Goal: Information Seeking & Learning: Learn about a topic

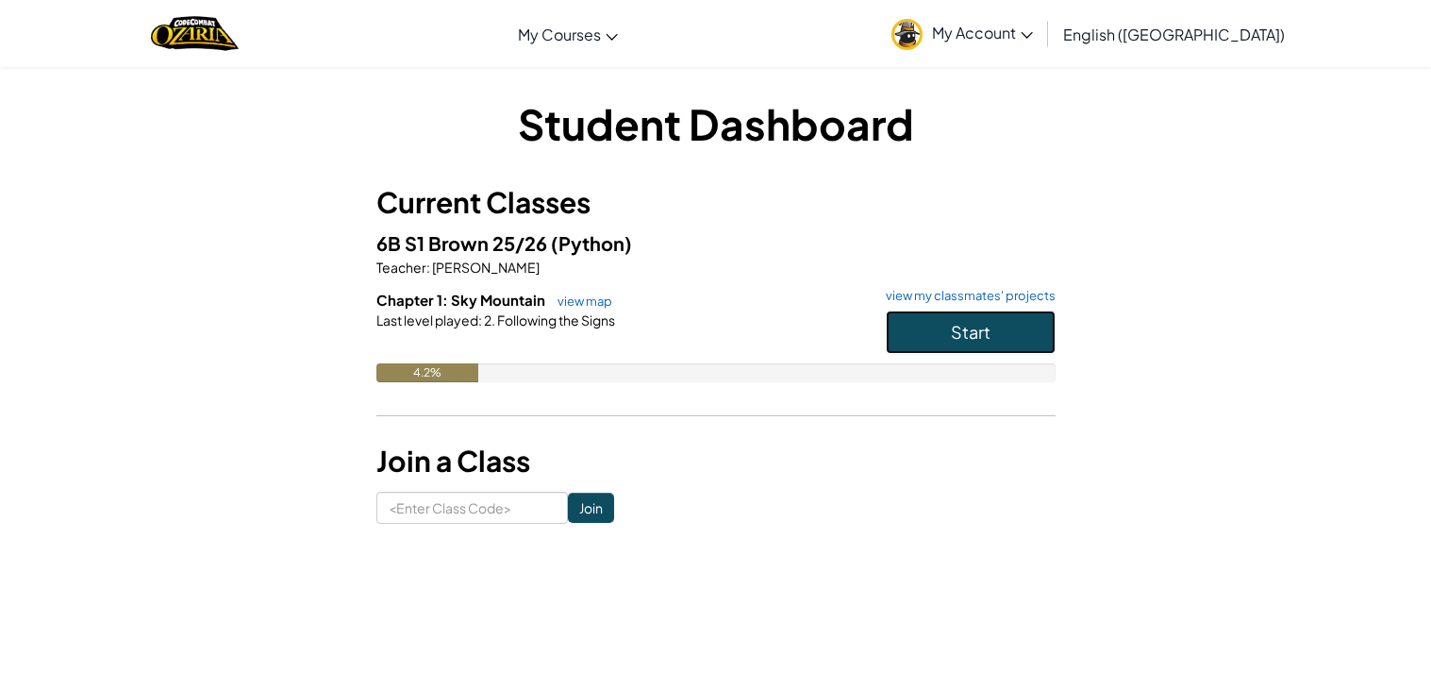
click at [979, 331] on span "Start" at bounding box center [971, 332] width 40 height 22
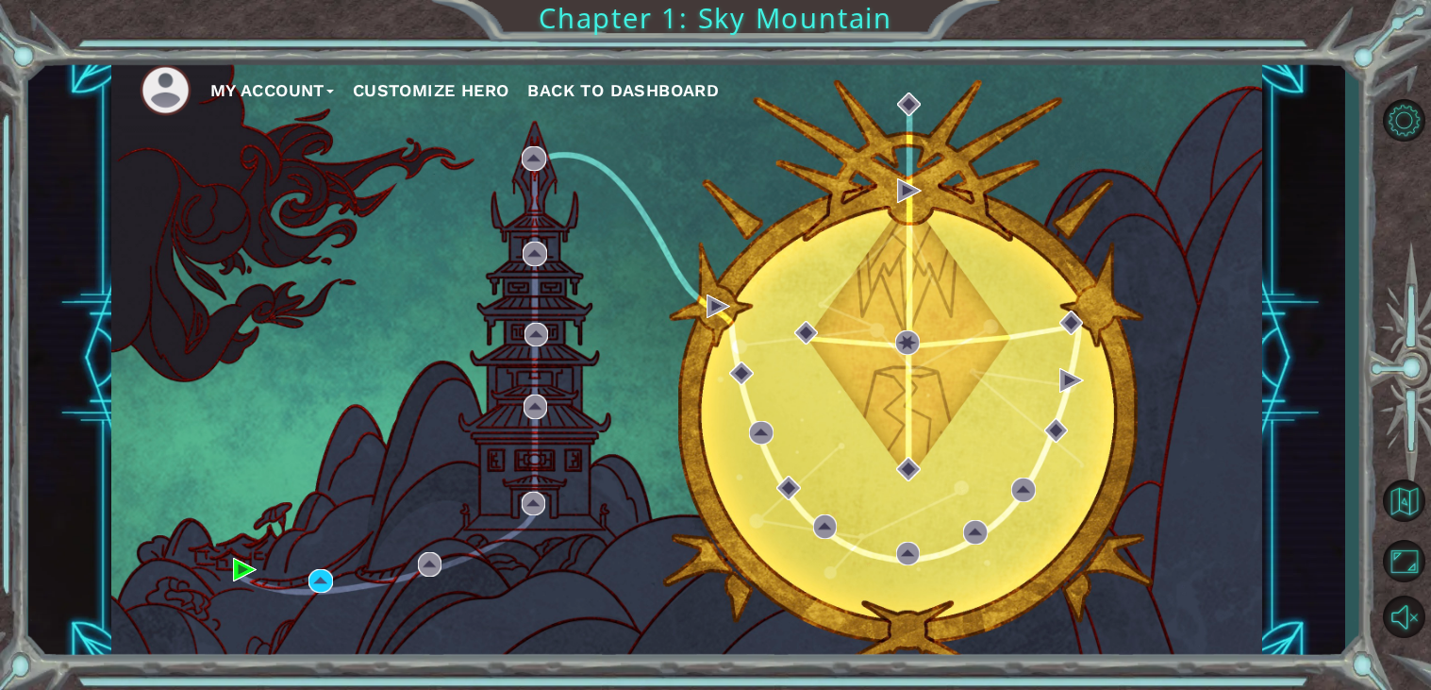
click at [335, 576] on div "My Account Customize Hero Back to Dashboard" at bounding box center [687, 358] width 1152 height 607
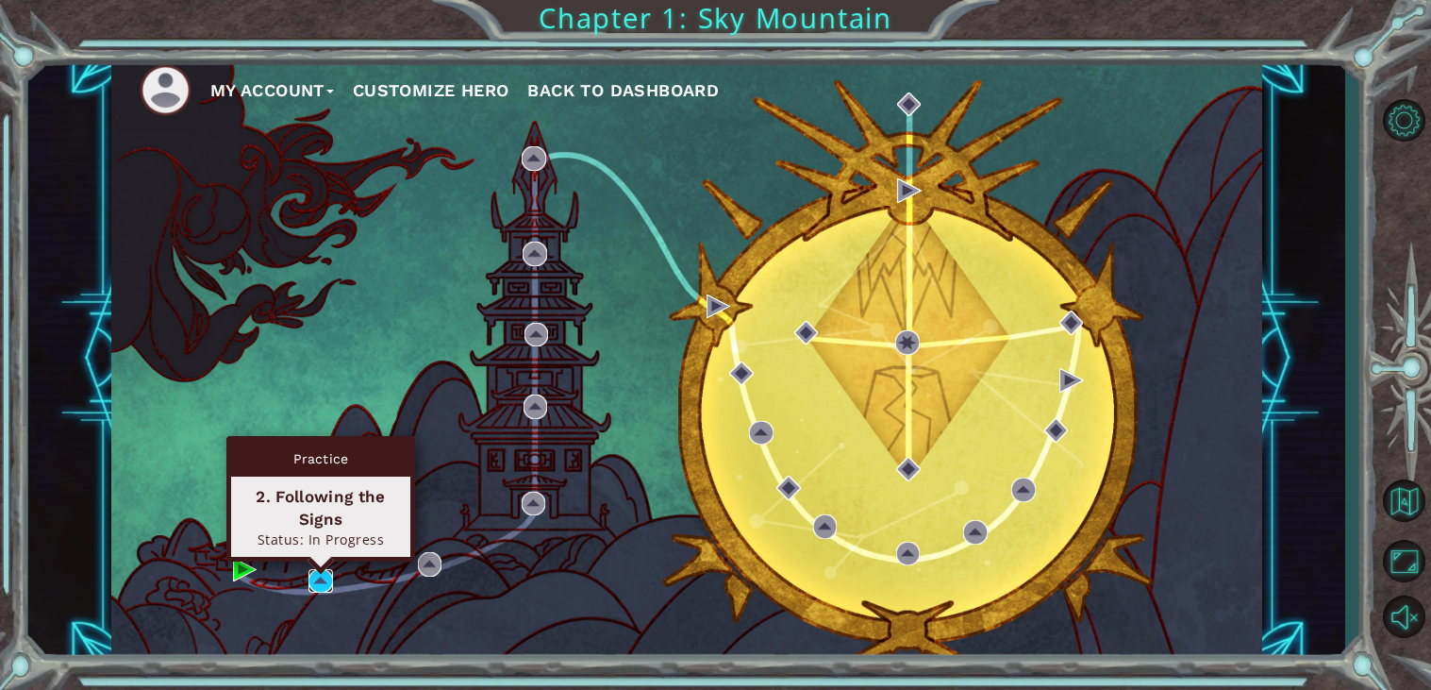
click at [325, 587] on img at bounding box center [321, 581] width 25 height 25
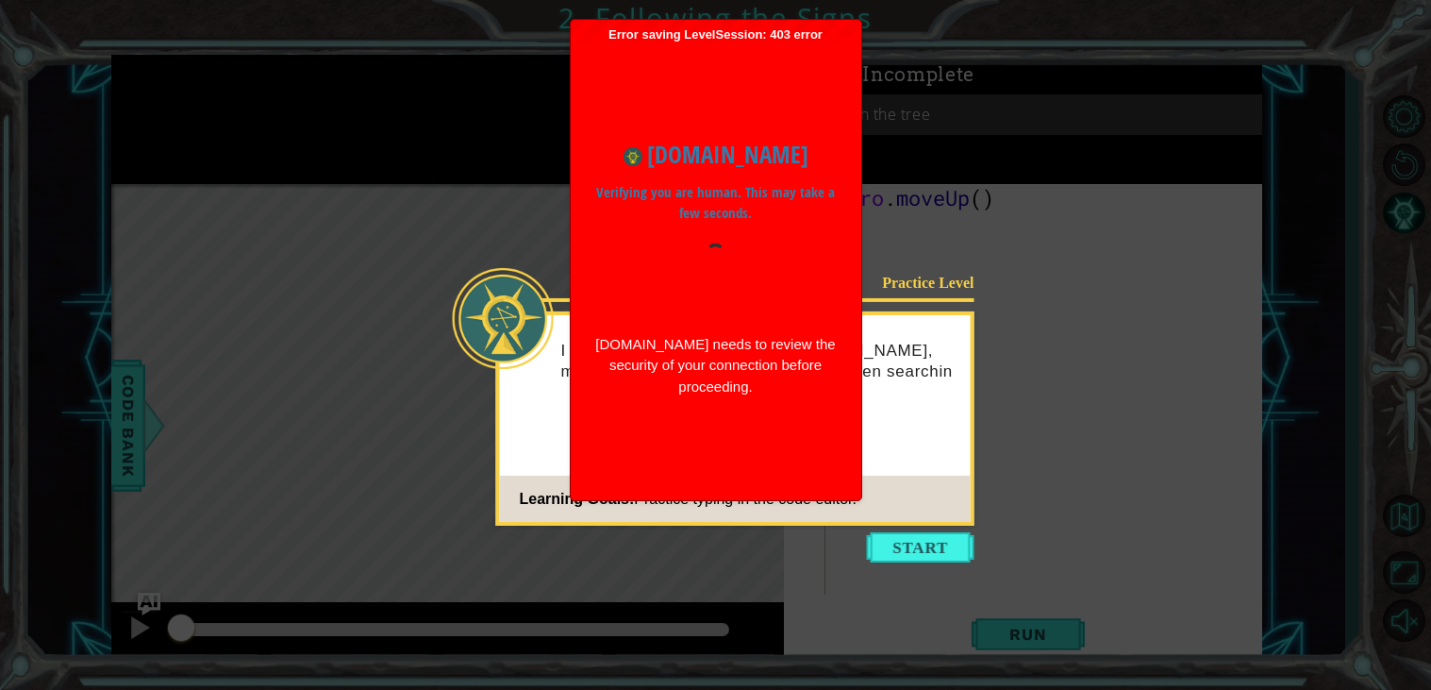
click at [1037, 527] on icon at bounding box center [715, 345] width 1431 height 690
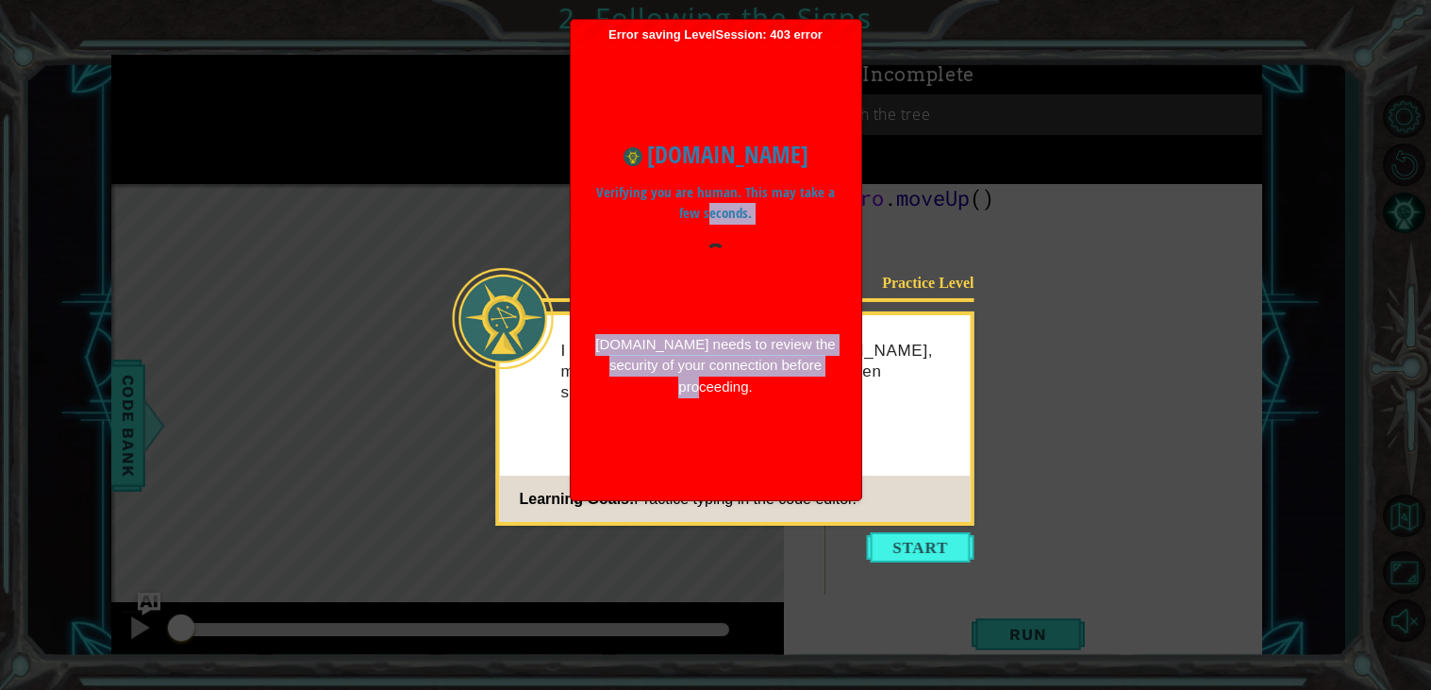
drag, startPoint x: 693, startPoint y: 465, endPoint x: 711, endPoint y: 205, distance: 261.1
click at [711, 205] on div "www.ozaria.com Verifying you are human. This may take a few seconds. www.ozaria…" at bounding box center [716, 266] width 272 height 449
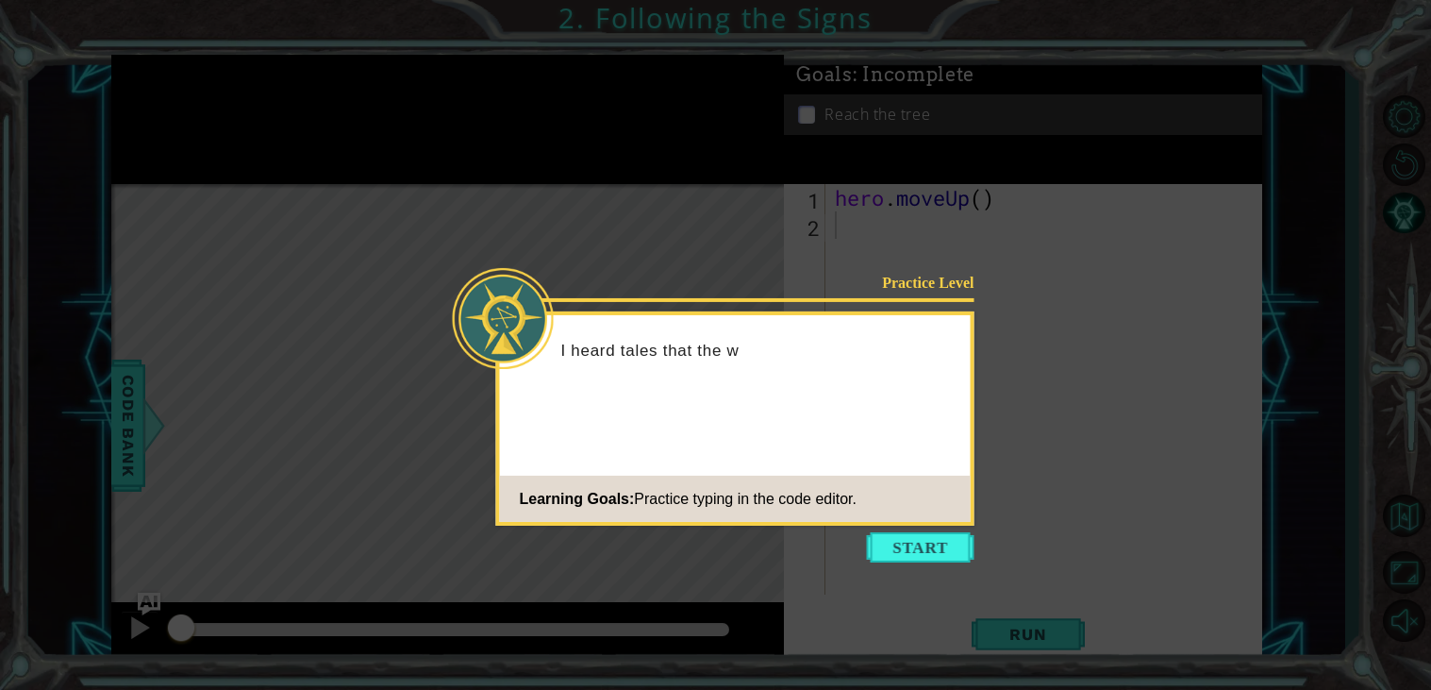
click at [929, 540] on button "Start" at bounding box center [921, 547] width 108 height 30
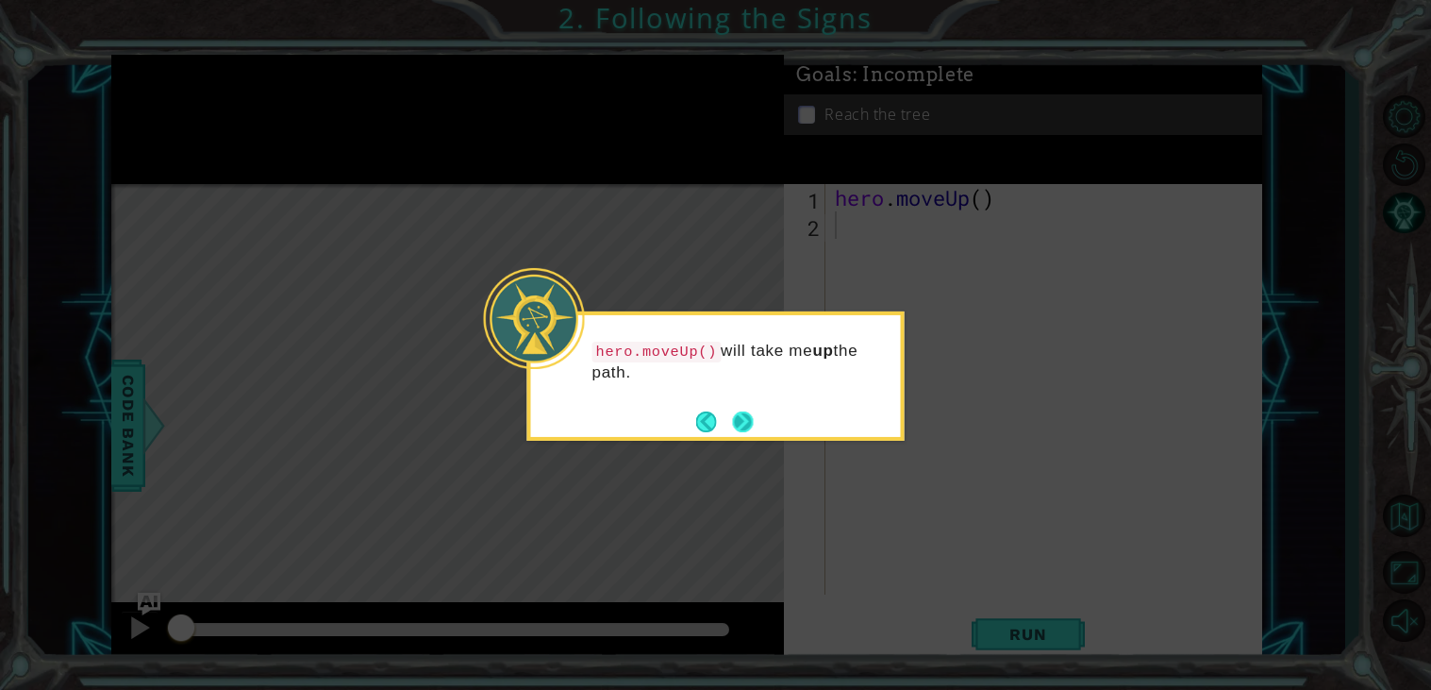
click at [749, 429] on button "Next" at bounding box center [743, 421] width 22 height 22
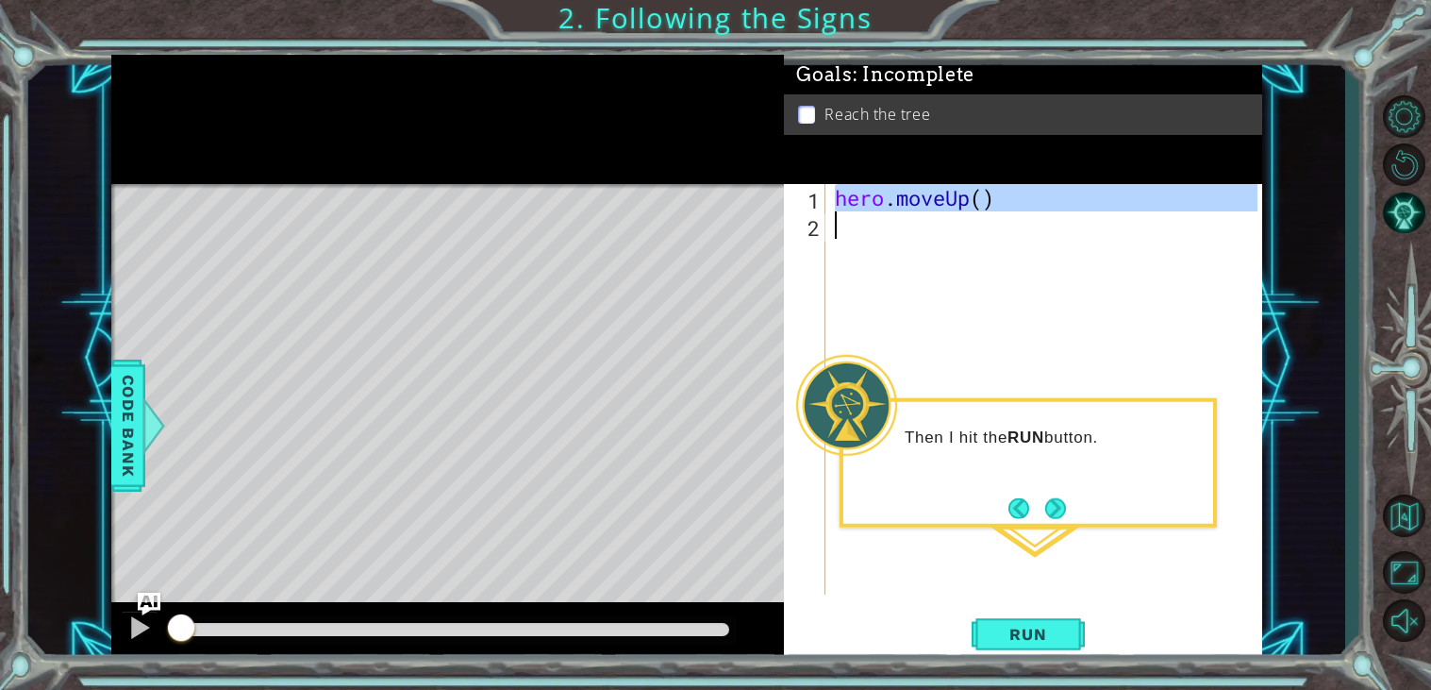
drag, startPoint x: 838, startPoint y: 199, endPoint x: 1128, endPoint y: 230, distance: 291.3
click at [1128, 230] on div "hero . moveUp ( )" at bounding box center [1049, 416] width 436 height 465
type textarea "hero.moveUp()"
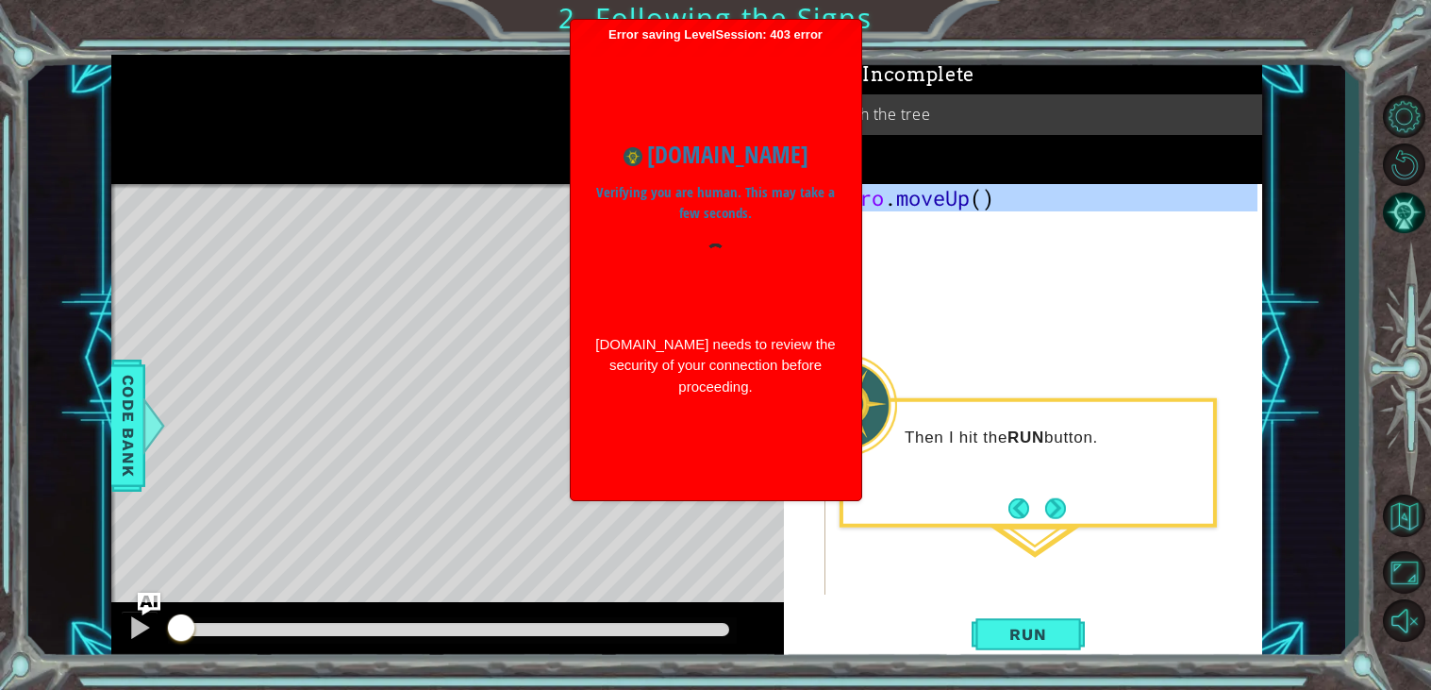
click at [1103, 245] on div "hero . moveUp ( )" at bounding box center [1044, 389] width 426 height 410
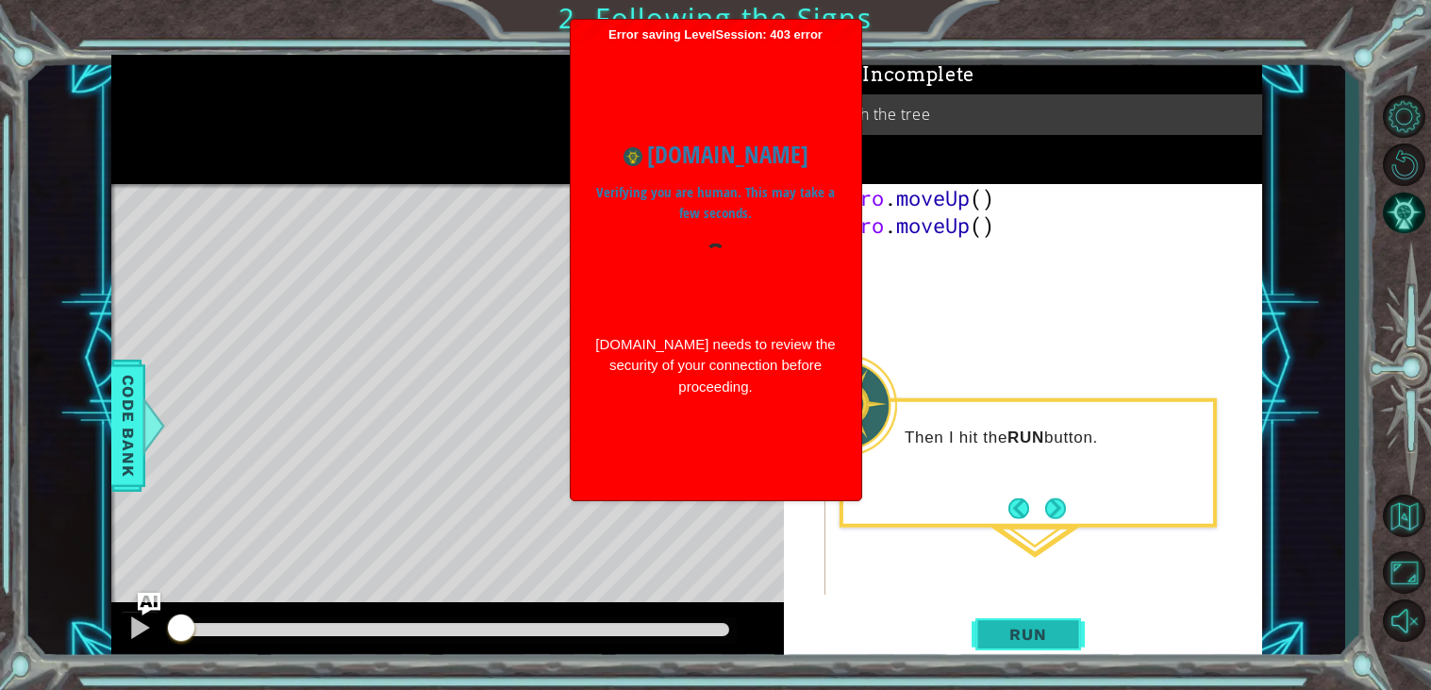
click at [1020, 631] on span "Run" at bounding box center [1028, 634] width 75 height 19
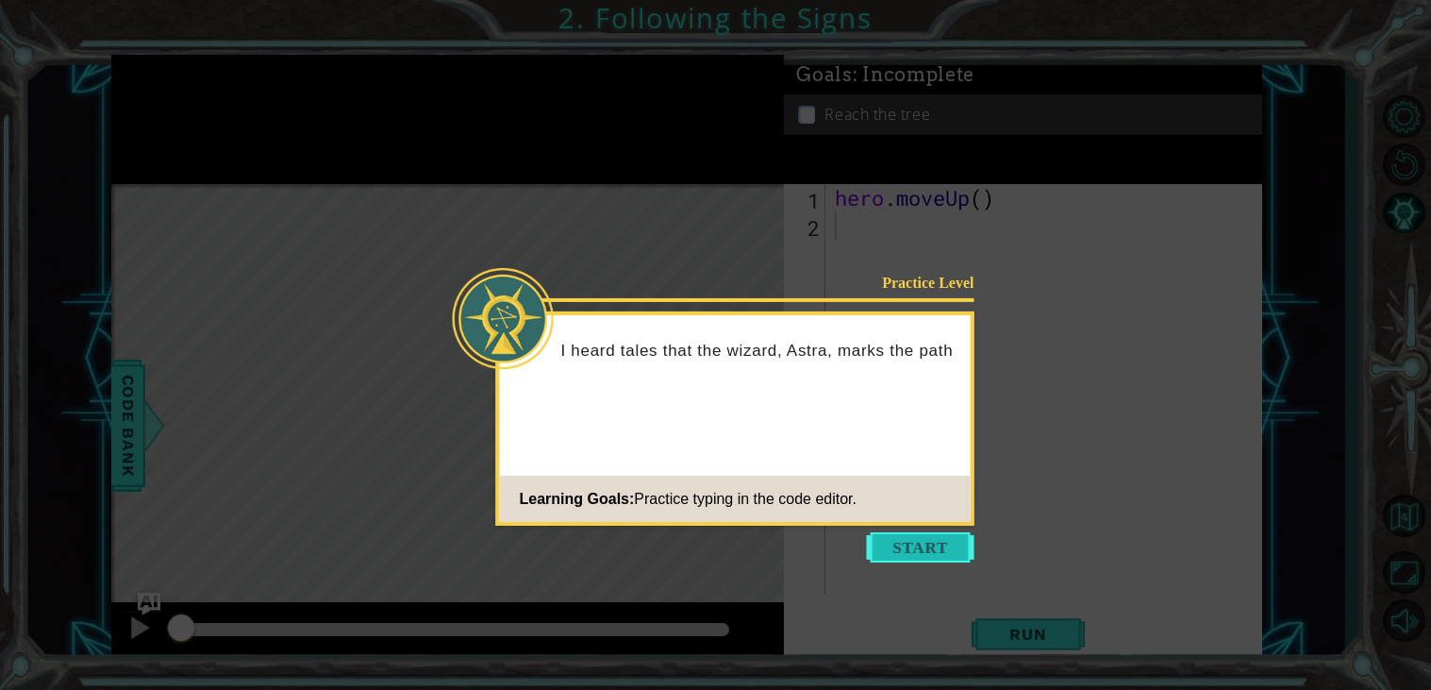
click at [945, 544] on button "Start" at bounding box center [921, 547] width 108 height 30
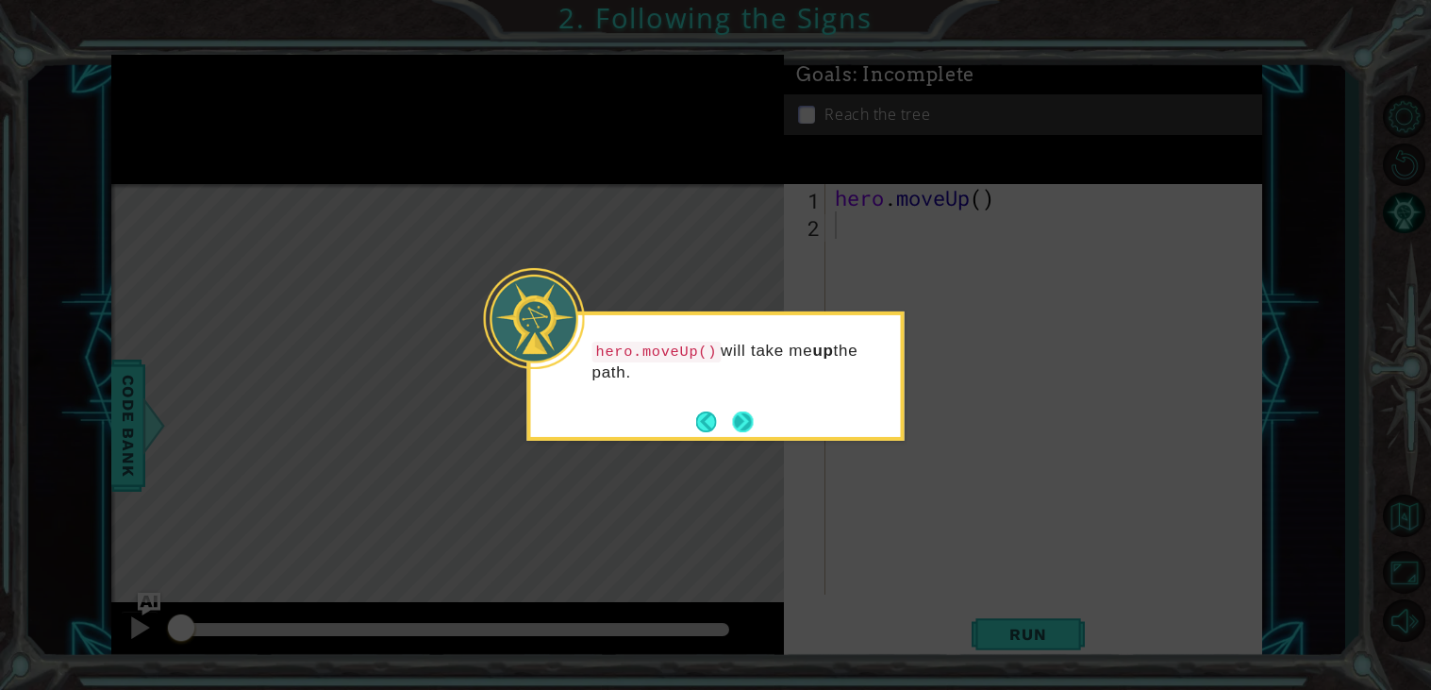
click at [748, 425] on button "Next" at bounding box center [743, 421] width 33 height 33
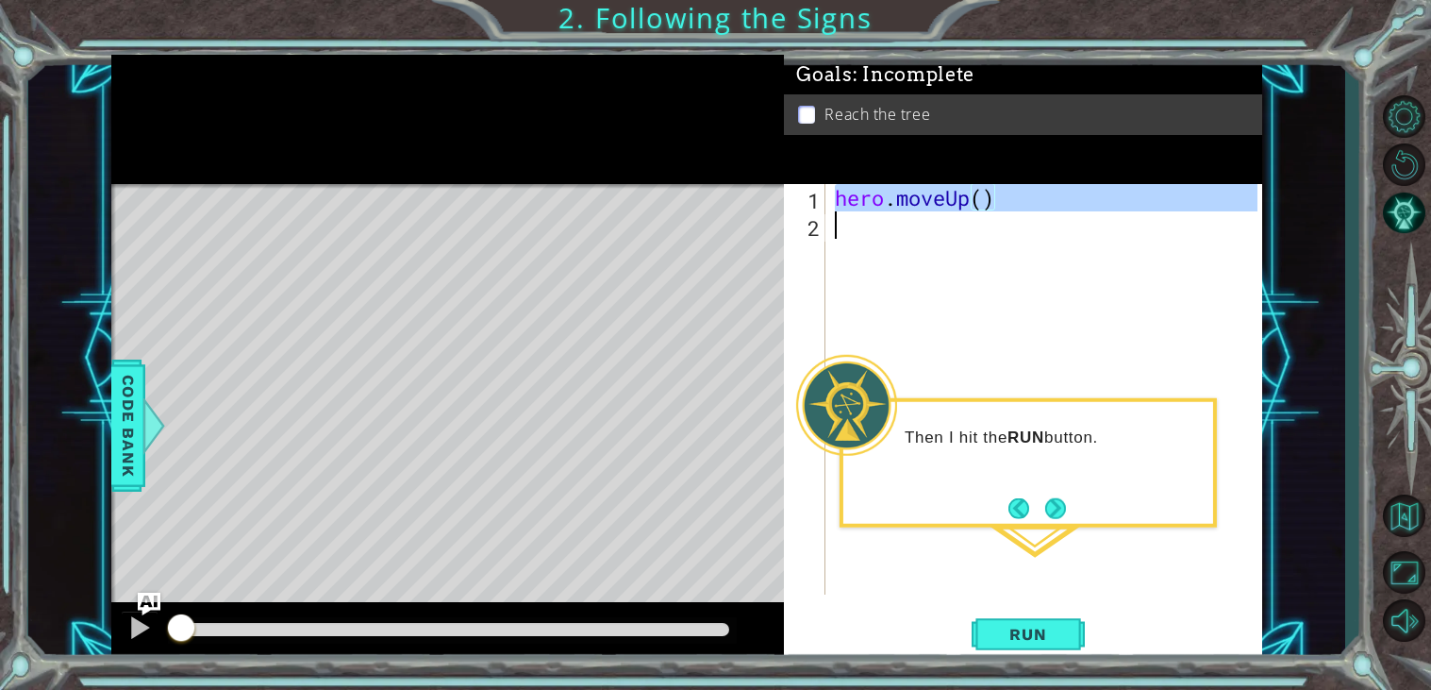
drag, startPoint x: 838, startPoint y: 205, endPoint x: 1036, endPoint y: 215, distance: 198.4
click at [1036, 215] on div "hero . moveUp ( )" at bounding box center [1049, 416] width 436 height 465
type textarea "hero.moveUp()"
click at [1014, 232] on div "hero . moveUp ( )" at bounding box center [1044, 389] width 426 height 410
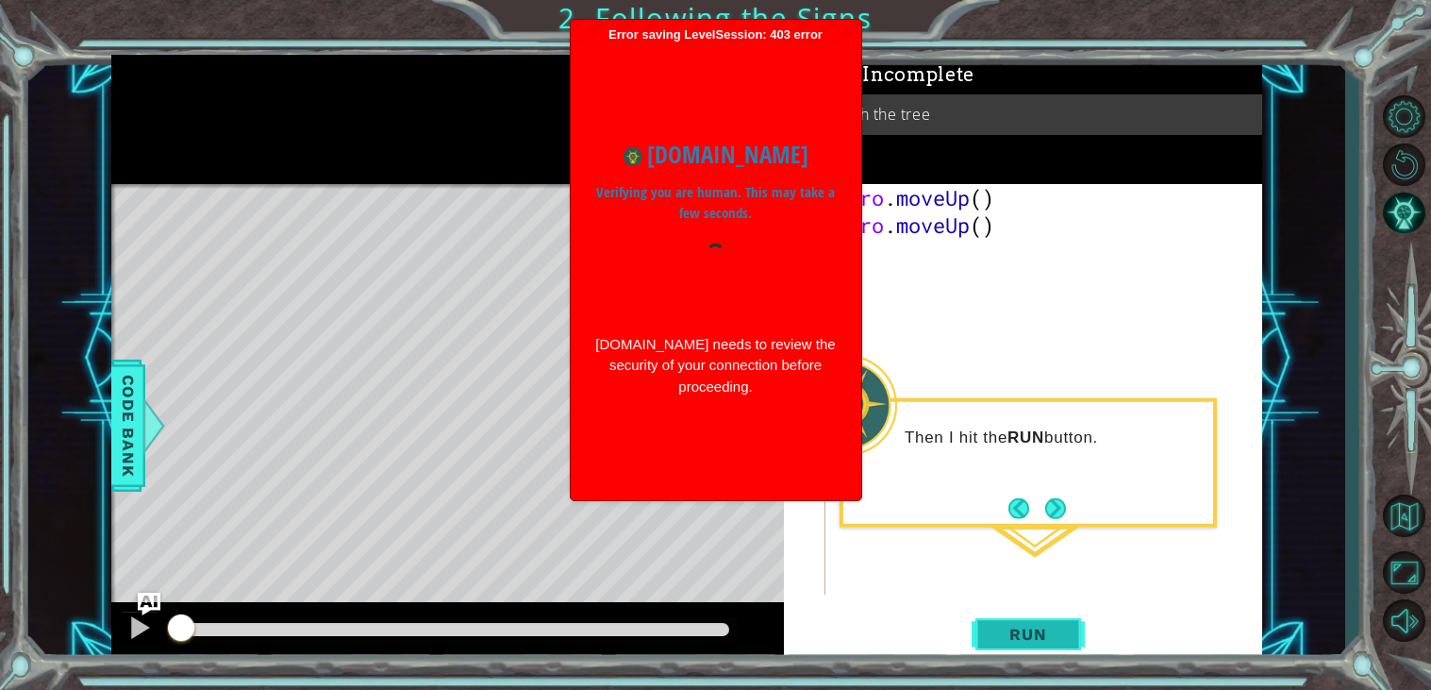
click at [1040, 637] on span "Run" at bounding box center [1028, 634] width 75 height 19
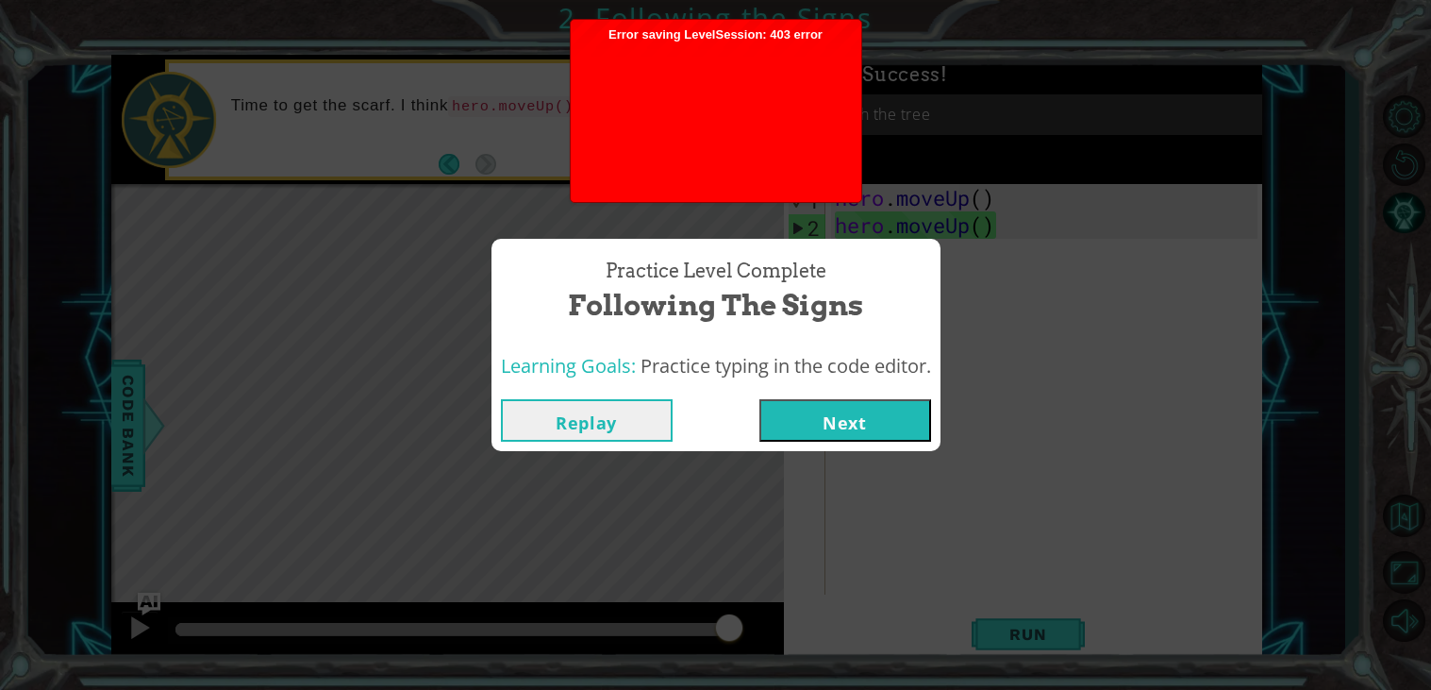
click at [901, 410] on button "Next" at bounding box center [846, 420] width 172 height 42
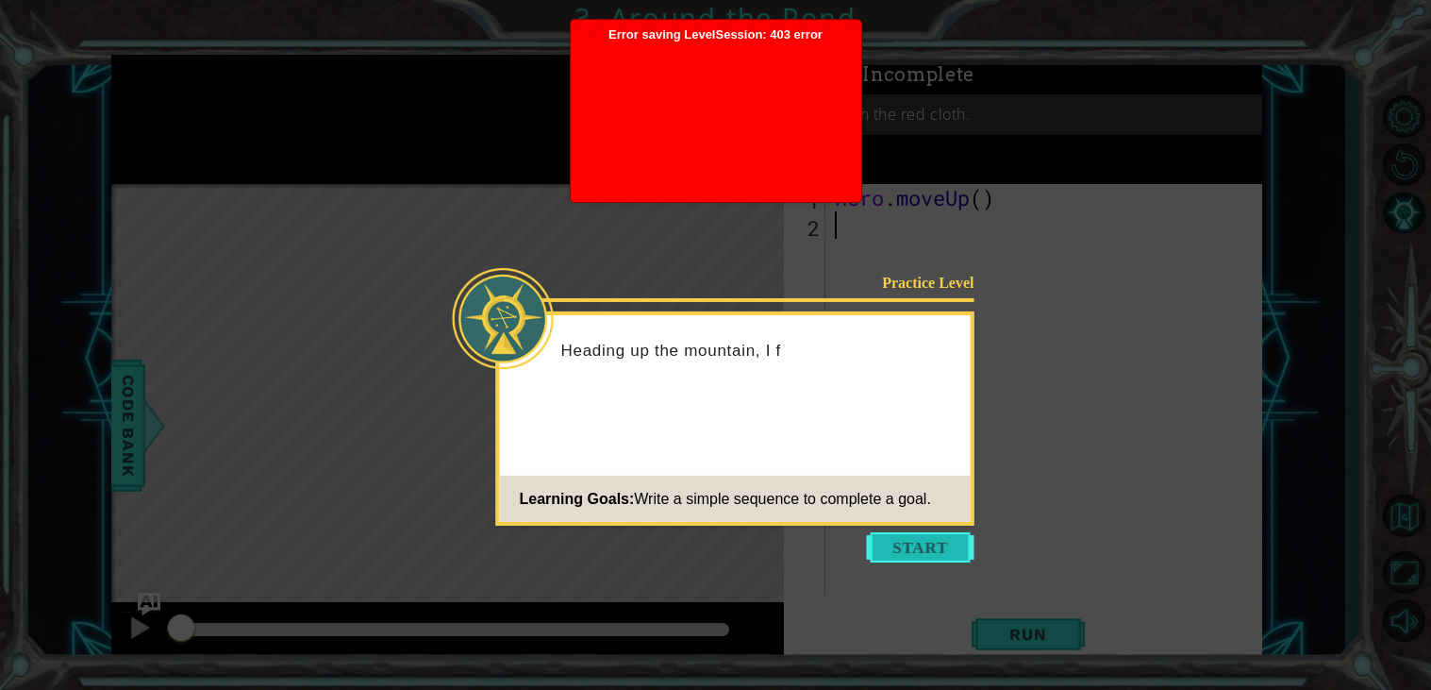
click at [921, 545] on button "Start" at bounding box center [921, 547] width 108 height 30
